Goal: Browse casually: Explore the website without a specific task or goal

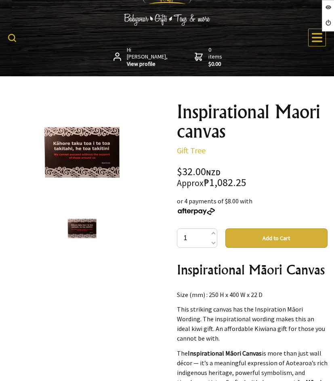
scroll to position [40, 0]
